Goal: Task Accomplishment & Management: Use online tool/utility

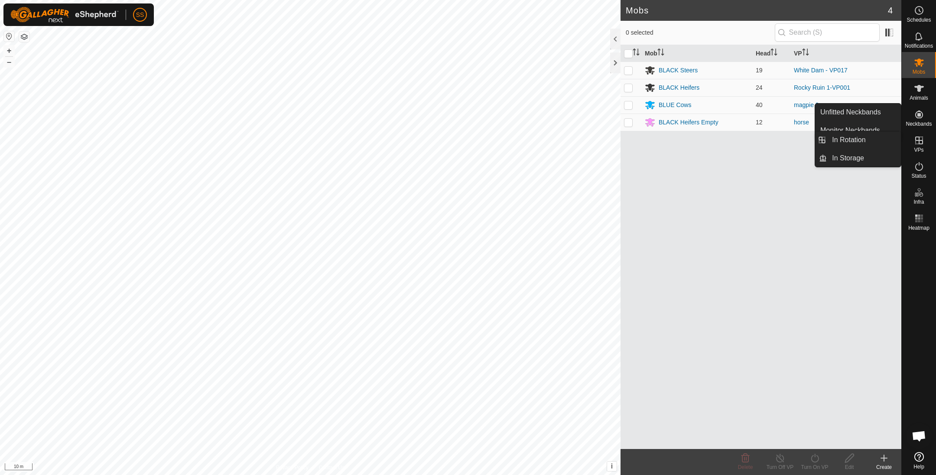
click at [924, 137] on icon at bounding box center [919, 140] width 10 height 10
click at [877, 137] on link "In Rotation" at bounding box center [864, 139] width 74 height 17
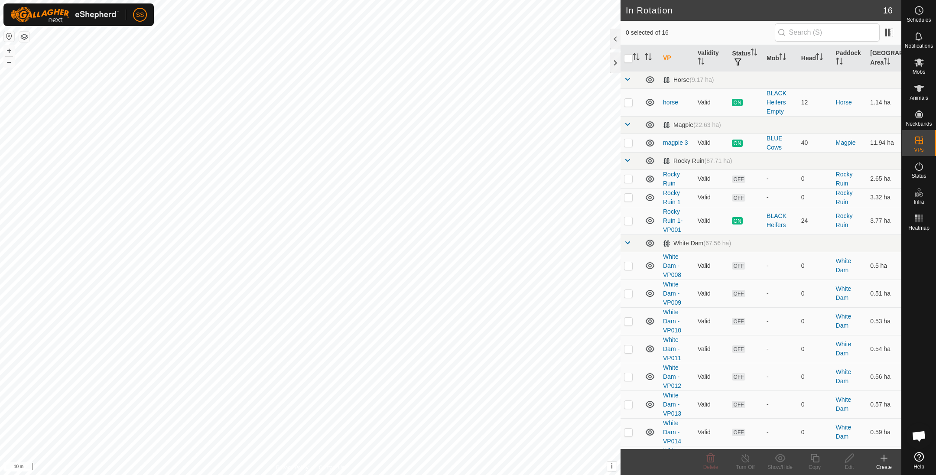
scroll to position [105, 0]
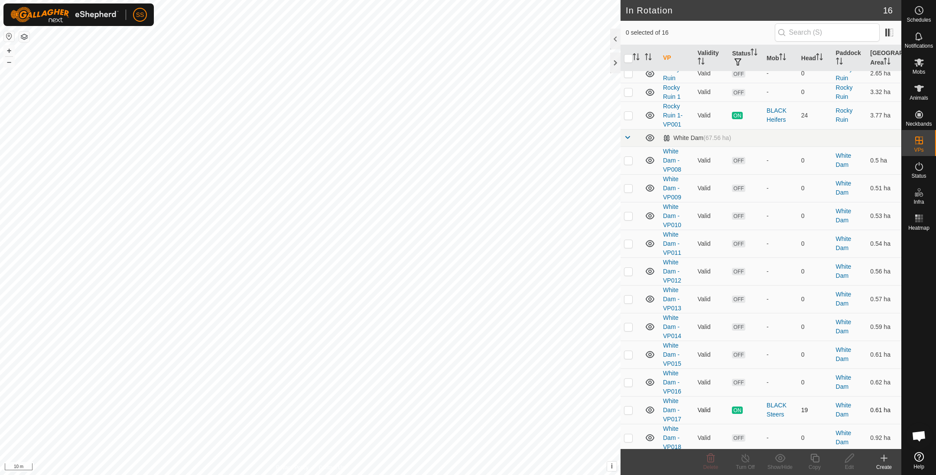
click at [625, 408] on p-checkbox at bounding box center [628, 409] width 9 height 7
checkbox input "true"
click at [818, 455] on icon at bounding box center [814, 458] width 11 height 10
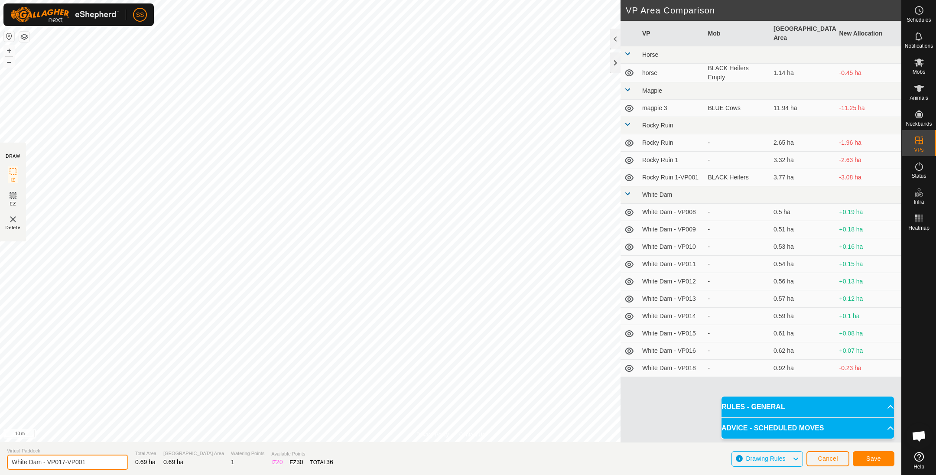
click at [103, 462] on input "White Dam - VP017-VP001" at bounding box center [67, 462] width 121 height 15
type input "White Dam - VP019"
click at [870, 459] on span "Save" at bounding box center [873, 458] width 15 height 7
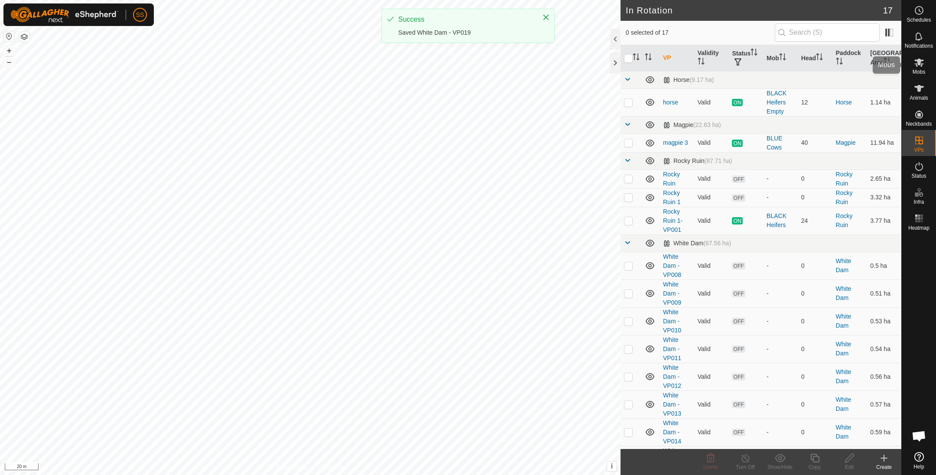
click at [926, 65] on es-mob-svg-icon at bounding box center [919, 62] width 16 height 14
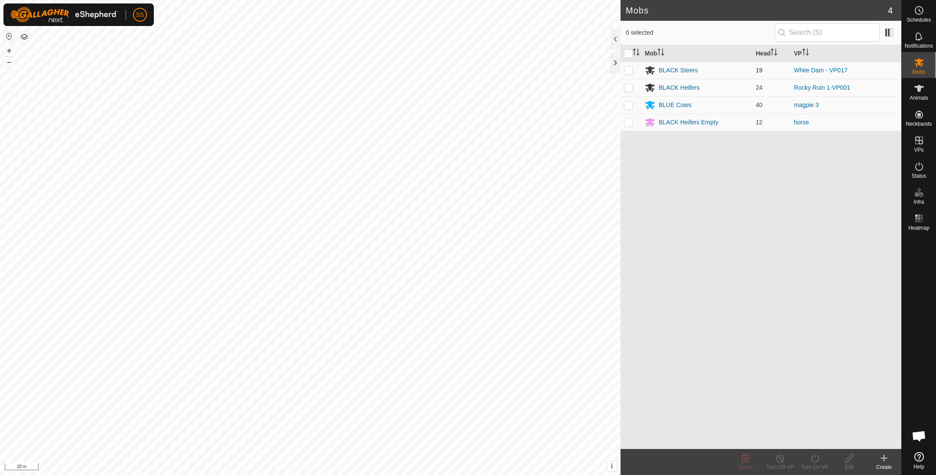
click at [624, 69] on p-checkbox at bounding box center [628, 70] width 9 height 7
checkbox input "true"
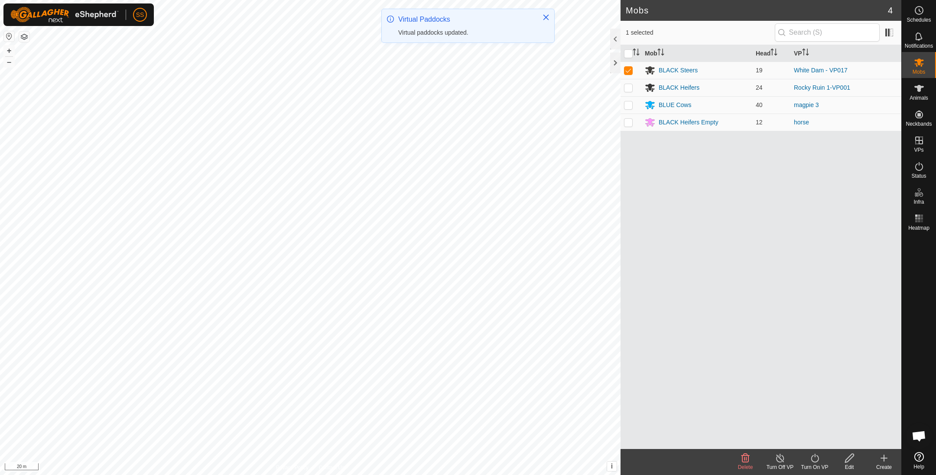
click at [822, 462] on turn-on-svg-icon at bounding box center [814, 458] width 35 height 10
click at [808, 442] on link "Now" at bounding box center [841, 439] width 86 height 17
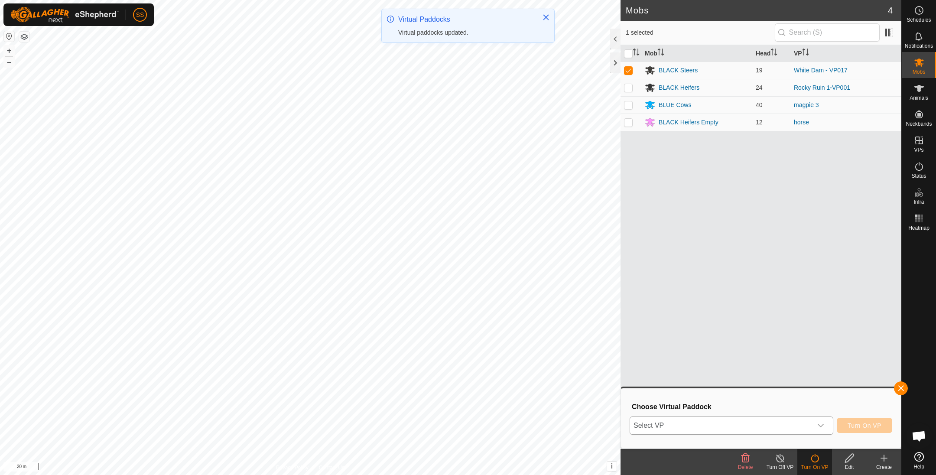
click at [770, 421] on span "Select VP" at bounding box center [721, 425] width 182 height 17
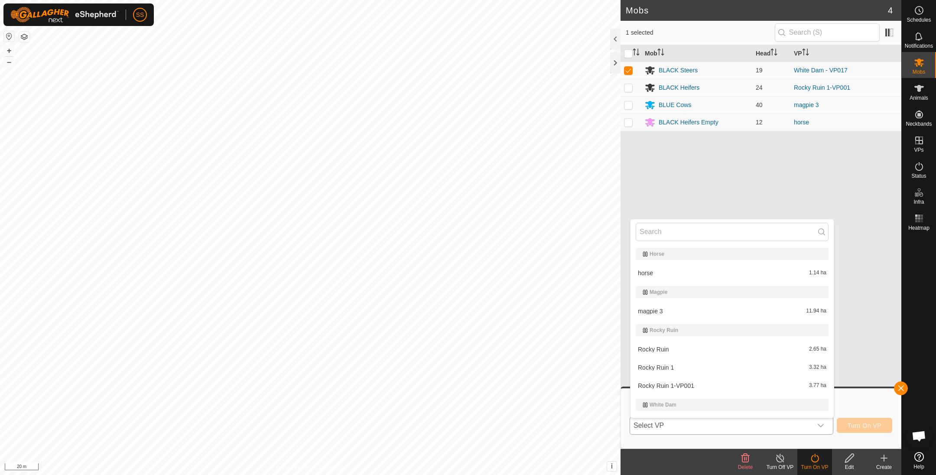
scroll to position [215, 0]
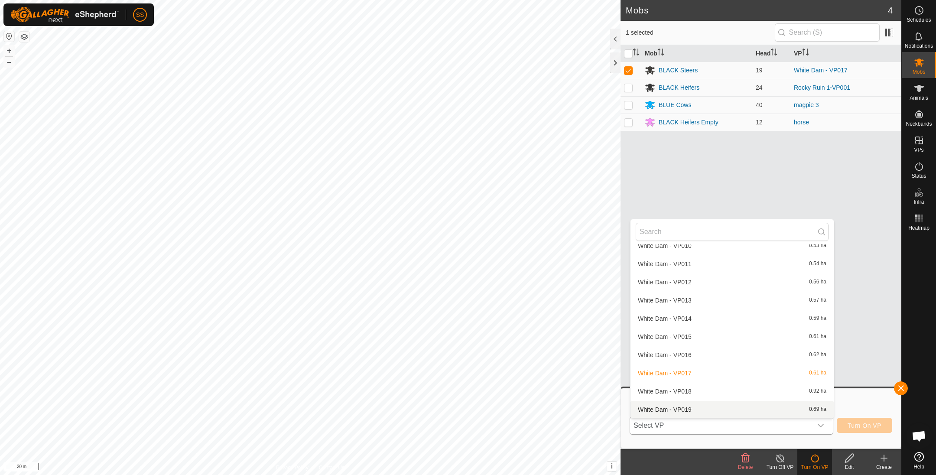
click at [707, 413] on li "White Dam - VP019 0.69 ha" at bounding box center [732, 409] width 203 height 17
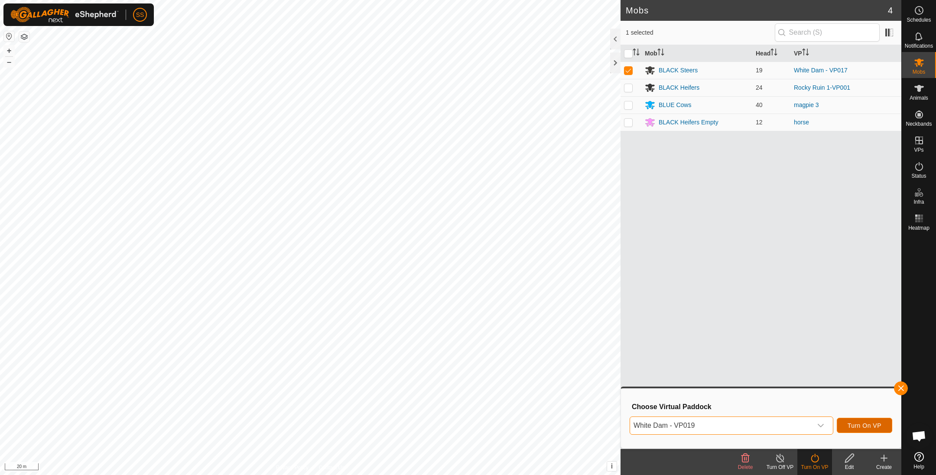
click at [874, 424] on span "Turn On VP" at bounding box center [865, 425] width 34 height 7
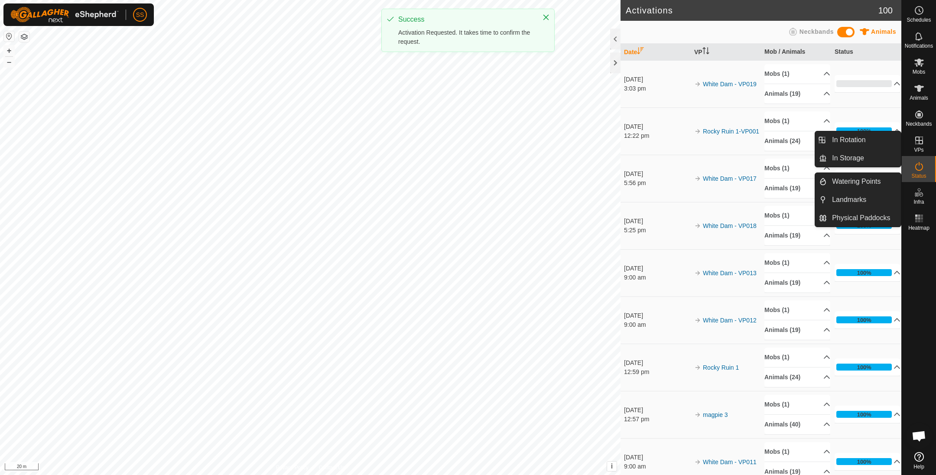
click at [923, 140] on icon at bounding box center [919, 140] width 10 height 10
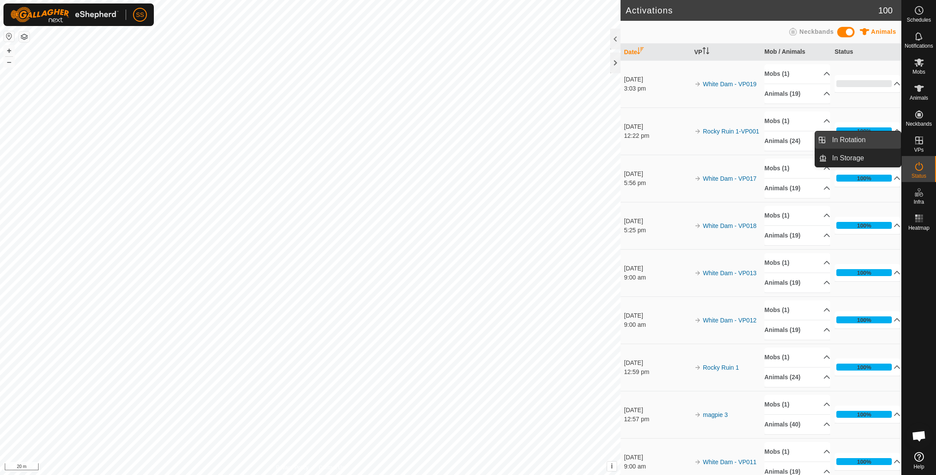
click at [883, 143] on link "In Rotation" at bounding box center [864, 139] width 74 height 17
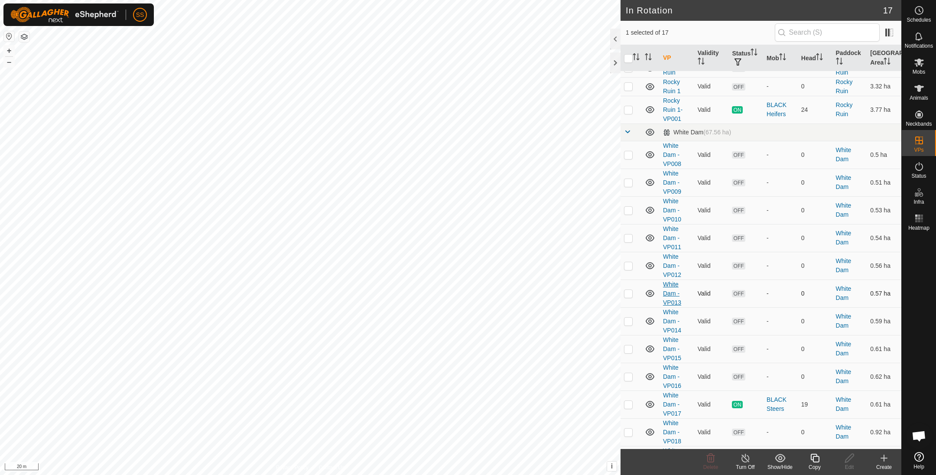
scroll to position [133, 0]
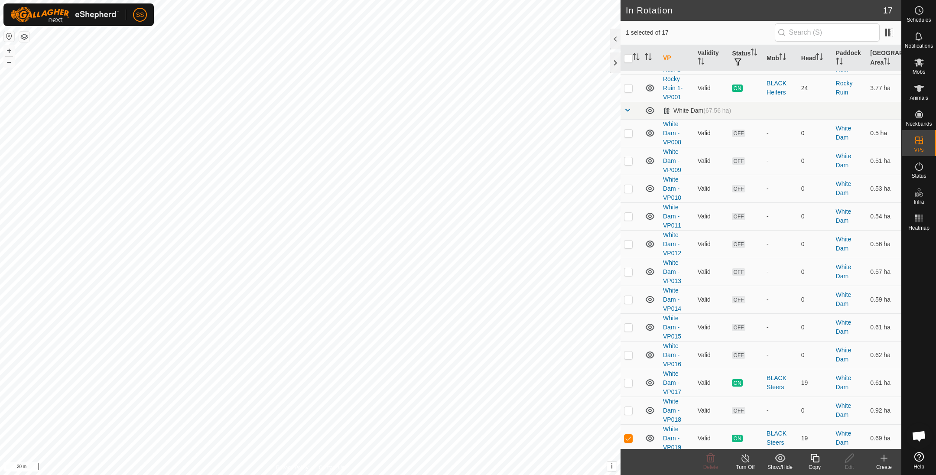
click at [628, 133] on p-checkbox at bounding box center [628, 133] width 9 height 7
checkbox input "true"
click at [628, 351] on p-checkbox at bounding box center [628, 354] width 9 height 7
checkbox input "true"
click at [629, 436] on p-checkbox at bounding box center [628, 438] width 9 height 7
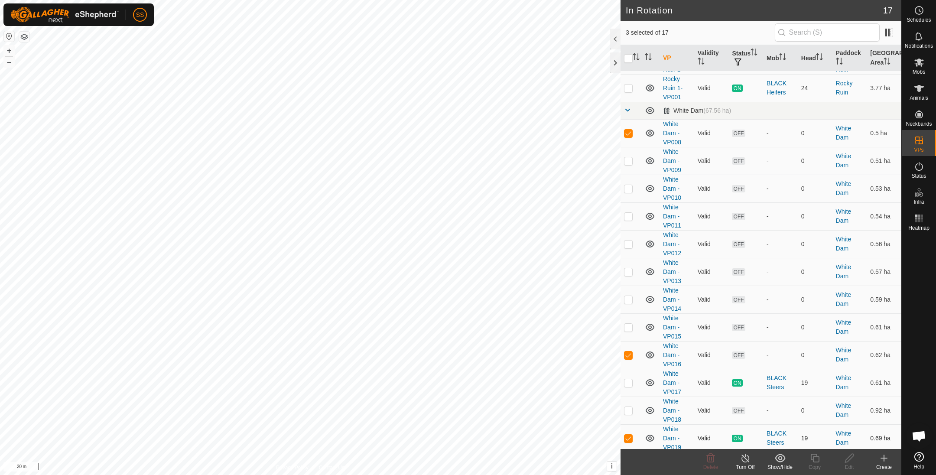
checkbox input "false"
click at [629, 354] on p-checkbox at bounding box center [628, 354] width 9 height 7
click at [630, 353] on p-checkbox at bounding box center [628, 354] width 9 height 7
checkbox input "true"
click at [628, 138] on td at bounding box center [631, 133] width 21 height 28
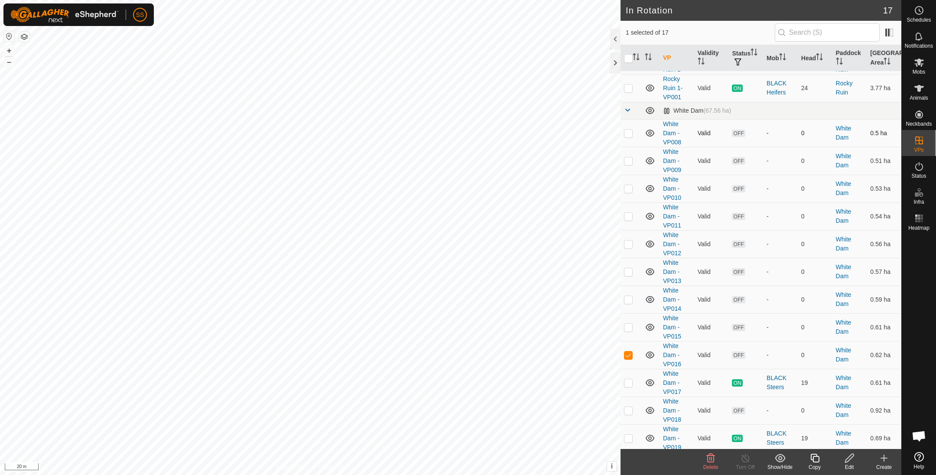
click at [630, 133] on p-checkbox at bounding box center [628, 133] width 9 height 7
checkbox input "true"
click at [626, 160] on p-checkbox at bounding box center [628, 160] width 9 height 7
checkbox input "true"
click at [627, 187] on p-checkbox at bounding box center [628, 188] width 9 height 7
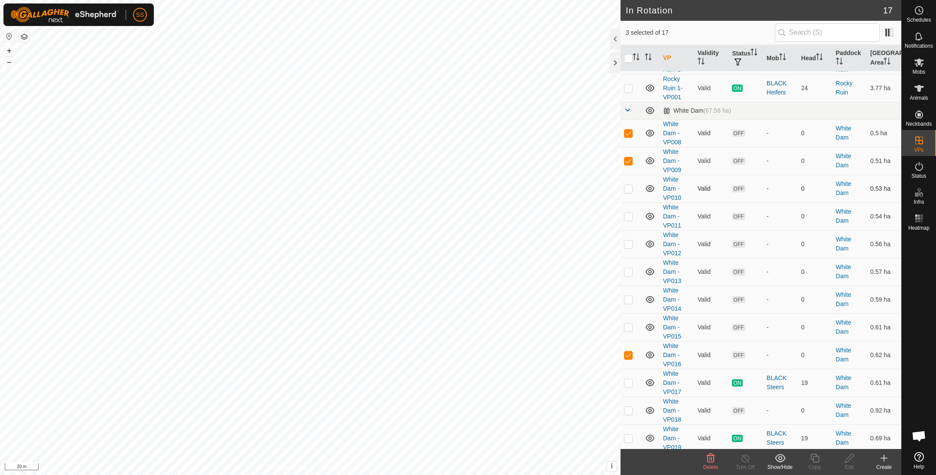
checkbox input "true"
click at [629, 208] on td at bounding box center [631, 216] width 21 height 28
checkbox input "true"
click at [626, 238] on td at bounding box center [631, 244] width 21 height 28
checkbox input "true"
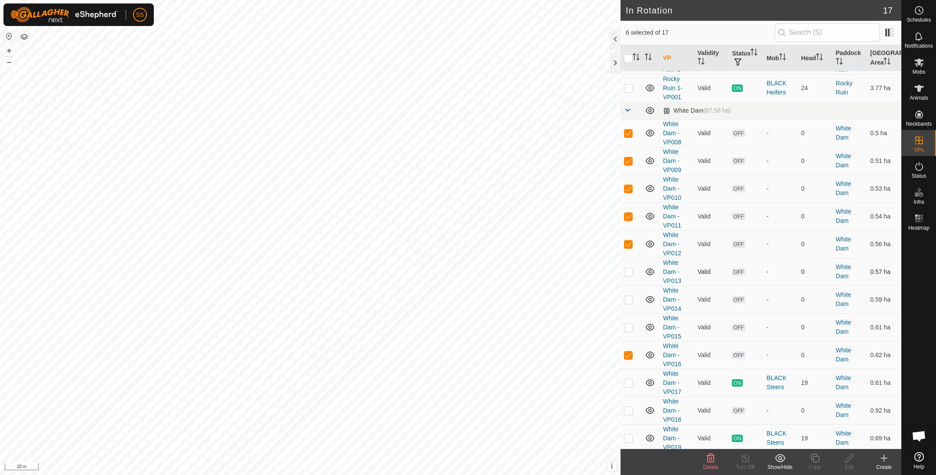
click at [629, 272] on p-checkbox at bounding box center [628, 271] width 9 height 7
checkbox input "true"
click at [629, 306] on td at bounding box center [631, 300] width 21 height 28
checkbox input "true"
click at [630, 324] on p-checkbox at bounding box center [628, 327] width 9 height 7
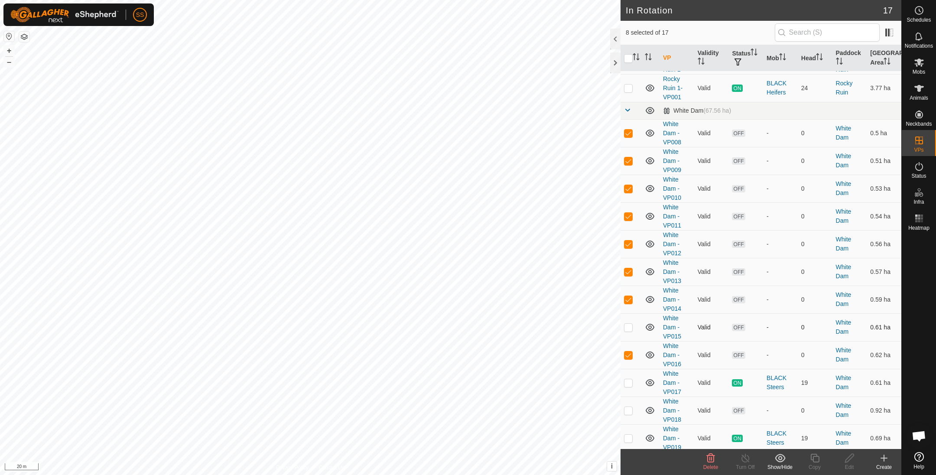
checkbox input "true"
click at [627, 412] on td at bounding box center [631, 411] width 21 height 28
checkbox input "true"
click at [714, 462] on icon at bounding box center [711, 458] width 8 height 9
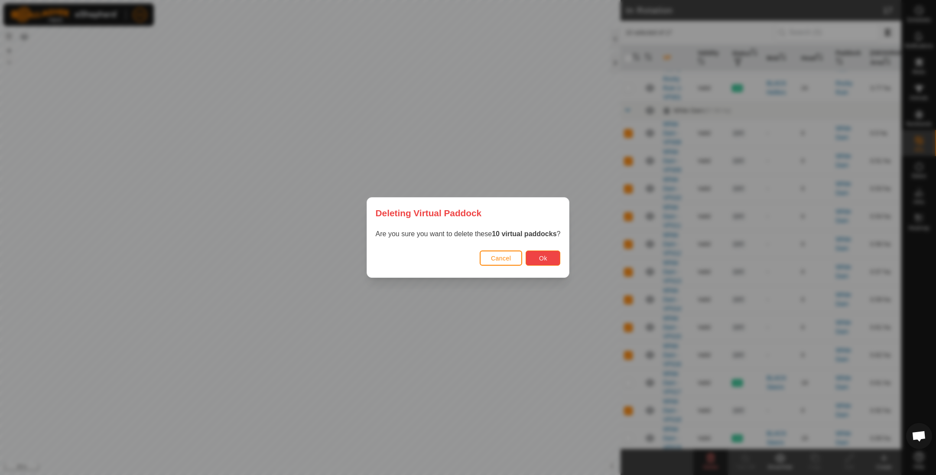
click at [555, 253] on button "Ok" at bounding box center [543, 257] width 35 height 15
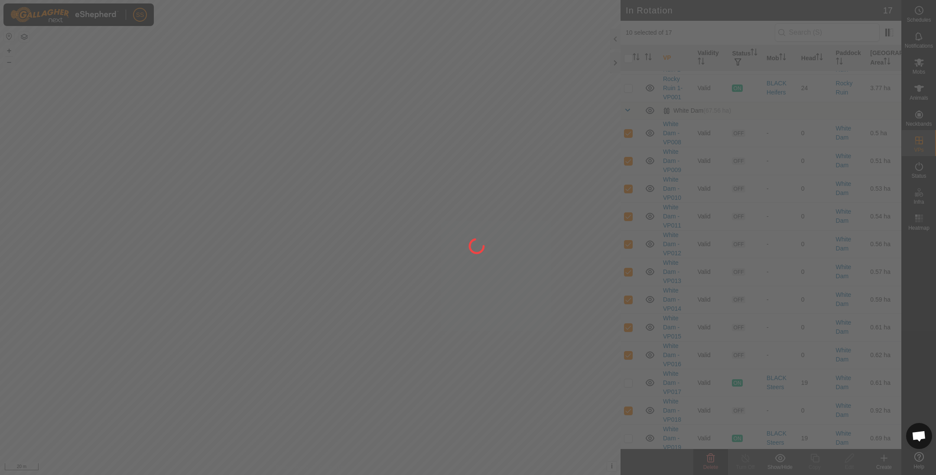
checkbox input "false"
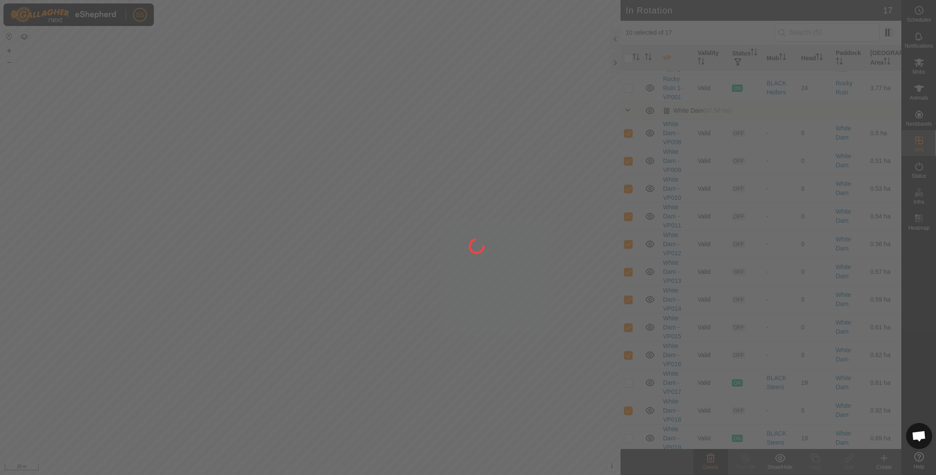
checkbox input "false"
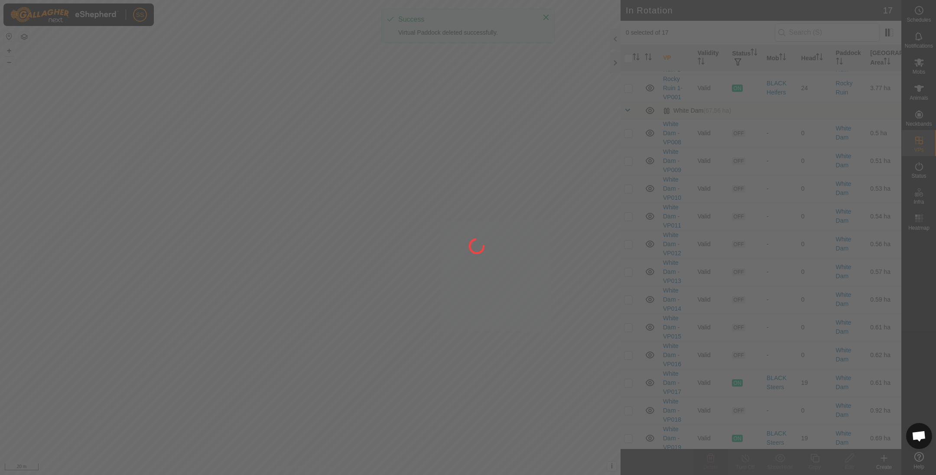
scroll to position [0, 0]
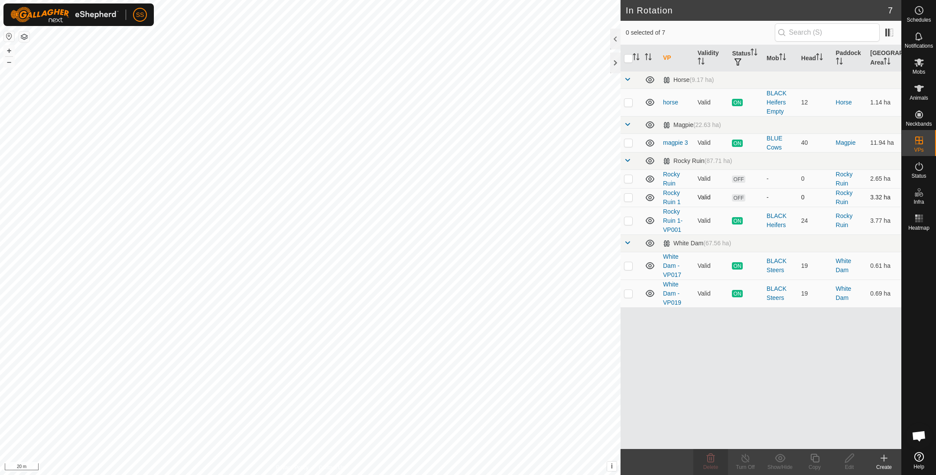
click at [628, 196] on p-checkbox at bounding box center [628, 197] width 9 height 7
checkbox input "true"
click at [627, 178] on p-checkbox at bounding box center [628, 178] width 9 height 7
checkbox input "true"
click at [718, 462] on delete-svg-icon at bounding box center [710, 458] width 35 height 10
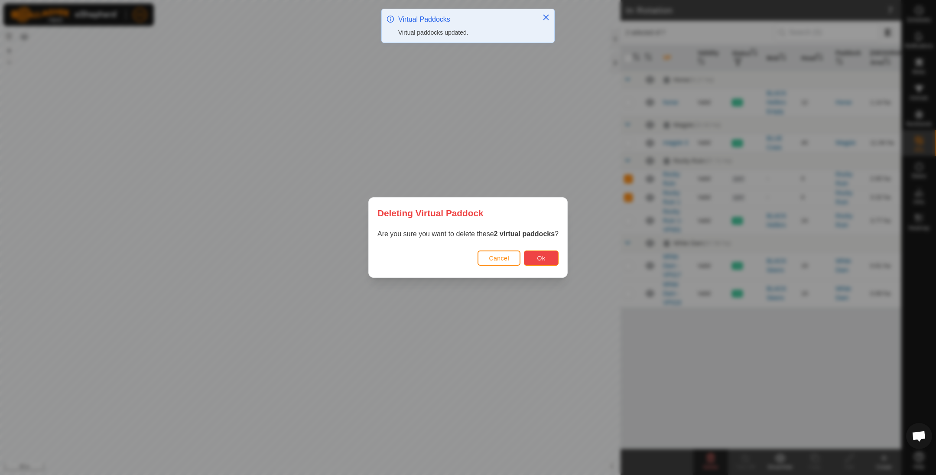
click at [543, 257] on span "Ok" at bounding box center [541, 258] width 8 height 7
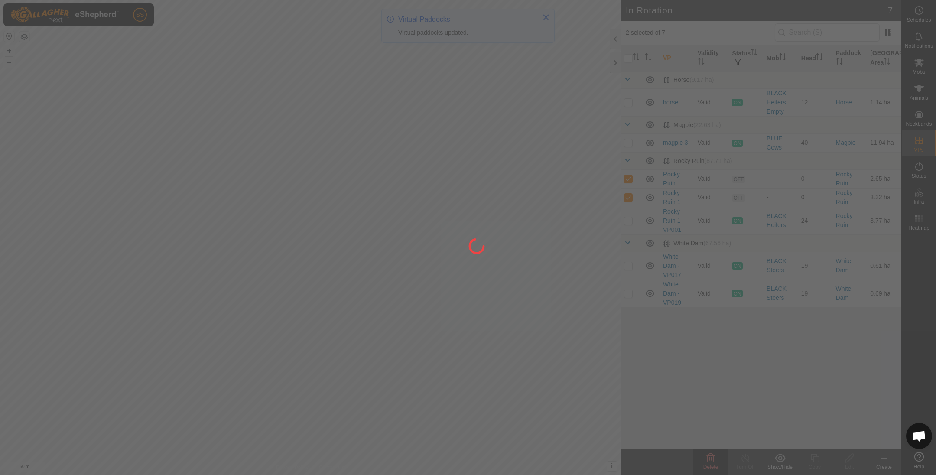
checkbox input "false"
